Goal: Information Seeking & Learning: Learn about a topic

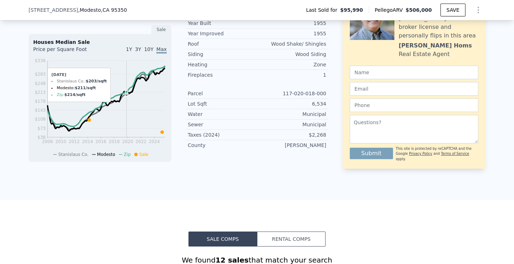
scroll to position [352, 0]
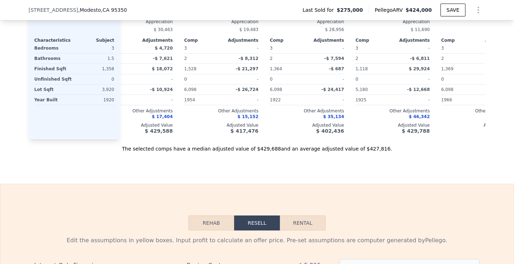
scroll to position [831, 0]
click at [314, 223] on button "Rental" at bounding box center [303, 222] width 46 height 15
select select "30"
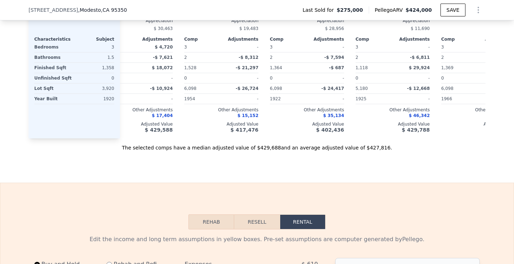
click at [314, 223] on button "Rental" at bounding box center [303, 222] width 46 height 15
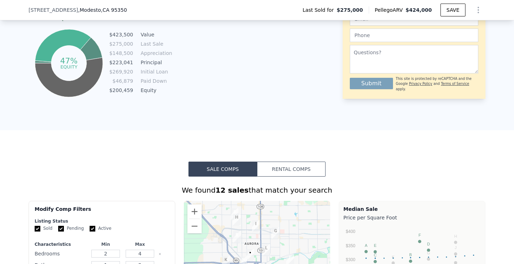
scroll to position [401, 0]
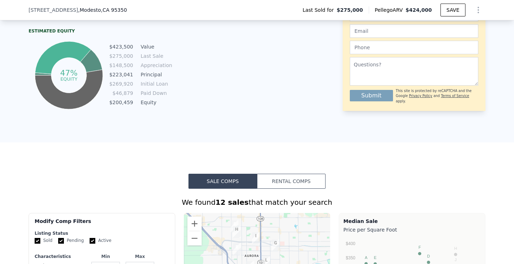
click at [305, 184] on button "Rental Comps" at bounding box center [291, 181] width 69 height 15
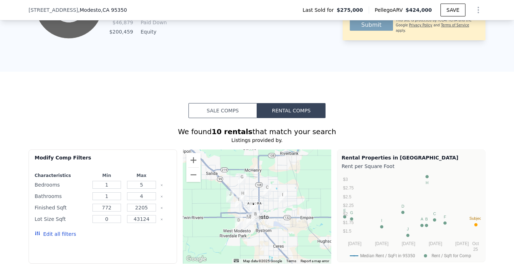
scroll to position [458, 0]
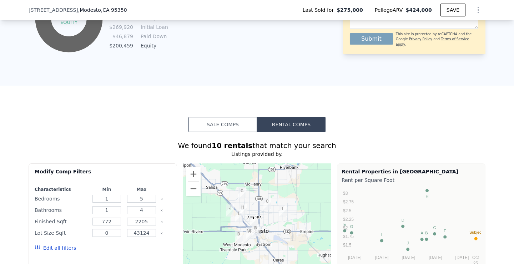
click at [241, 121] on button "Sale Comps" at bounding box center [223, 124] width 69 height 15
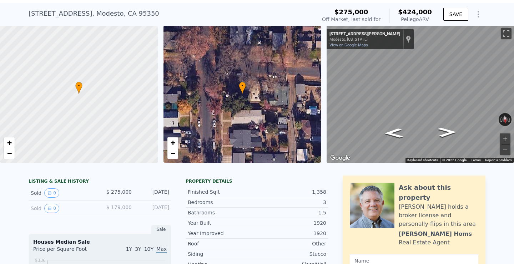
scroll to position [0, 0]
